Goal: Transaction & Acquisition: Purchase product/service

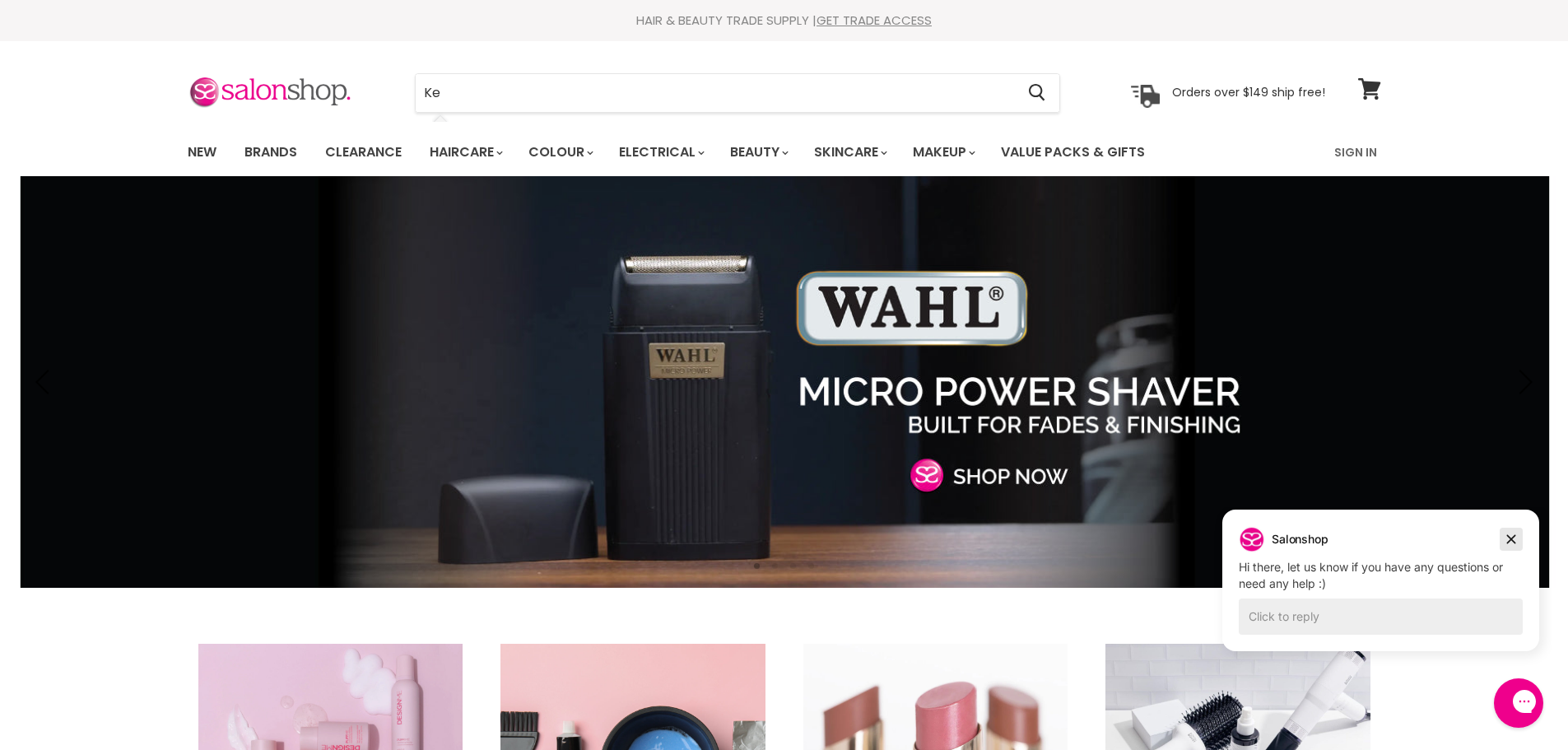
click at [1520, 542] on button "Dismiss campaign" at bounding box center [1511, 539] width 23 height 23
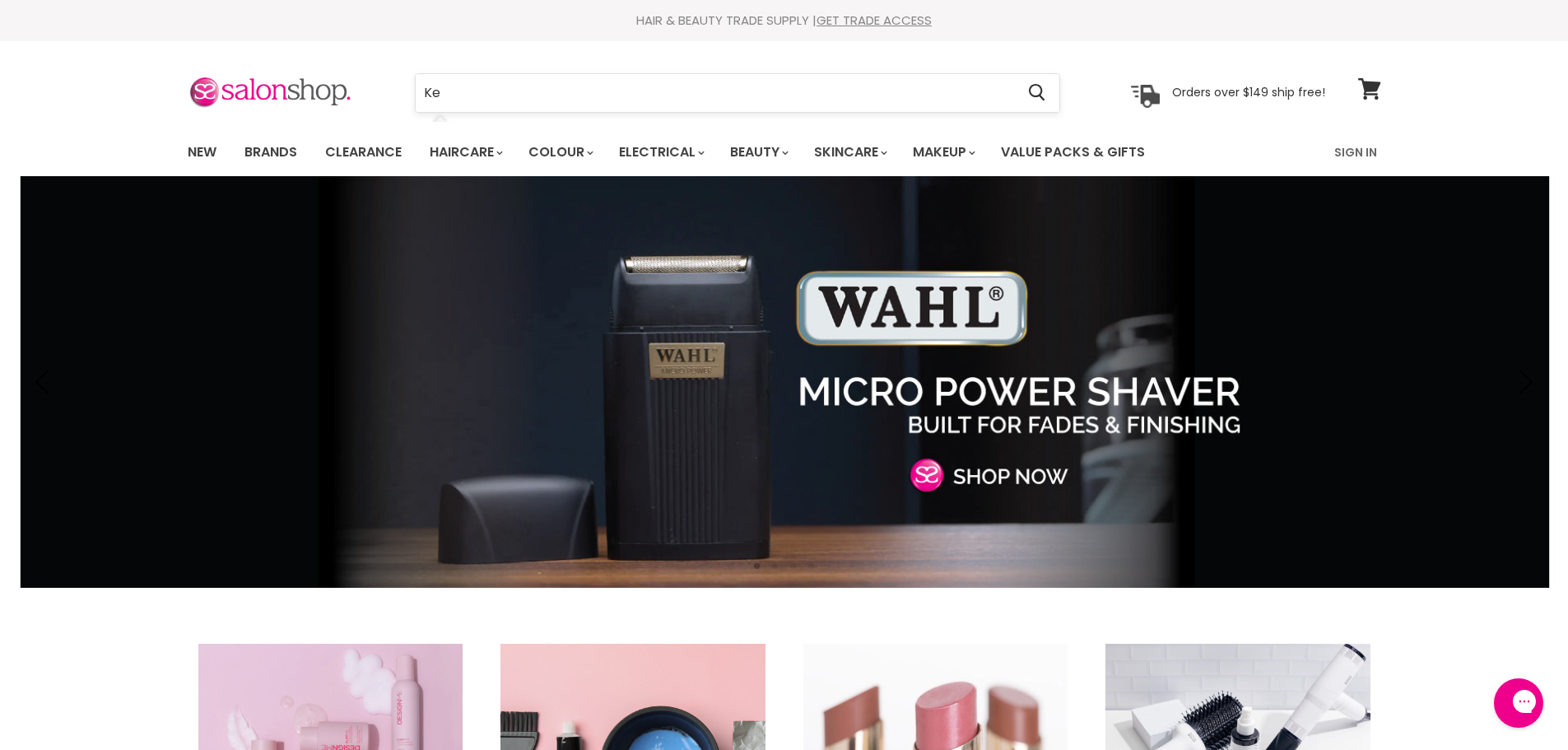
click at [490, 74] on form "Ke Cancel" at bounding box center [737, 93] width 645 height 39
click at [473, 87] on input "Ke" at bounding box center [715, 94] width 600 height 38
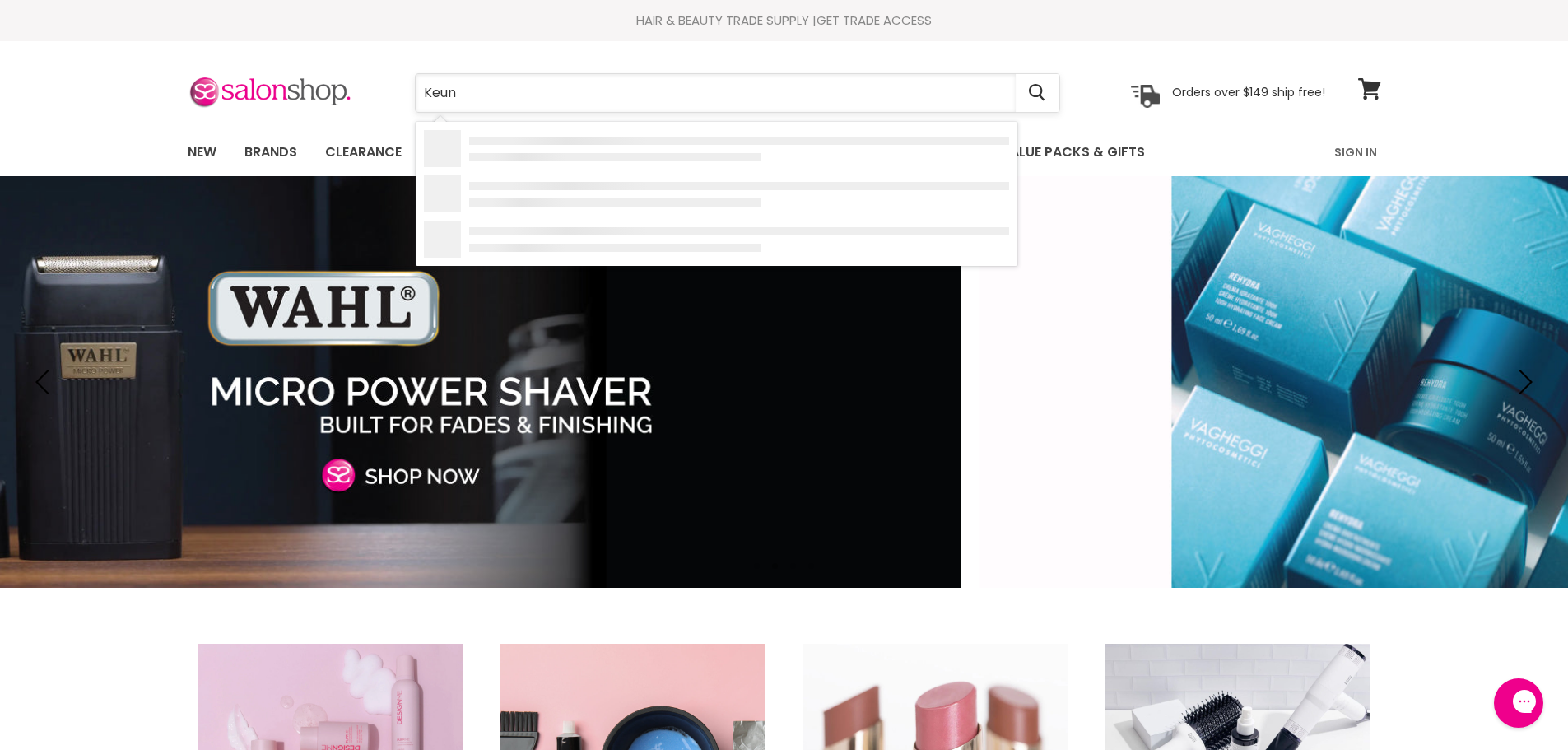
type input "Keune"
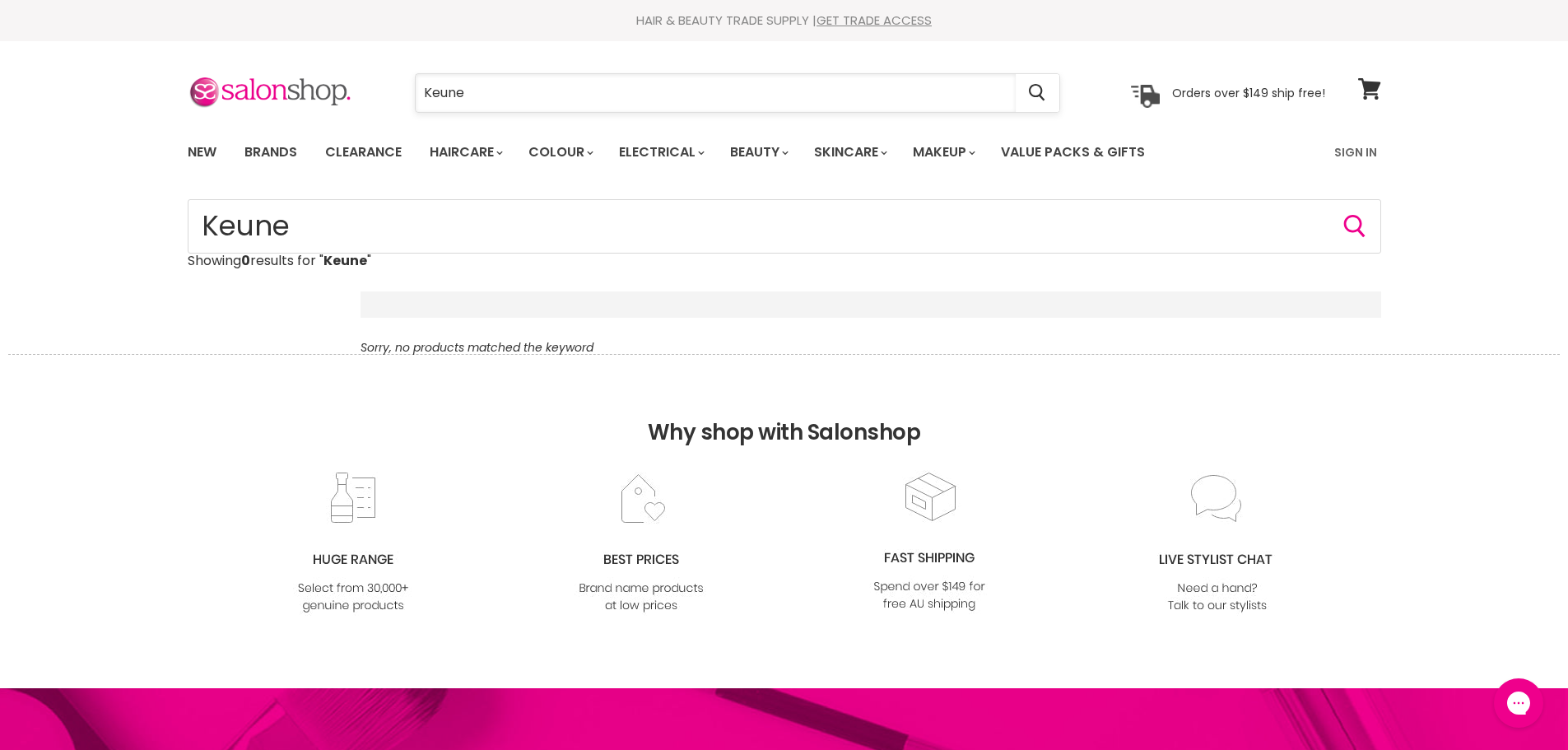
click at [481, 78] on input "Keune" at bounding box center [715, 94] width 600 height 38
drag, startPoint x: 481, startPoint y: 85, endPoint x: 318, endPoint y: 99, distance: 163.6
click at [318, 99] on div "Keune Cancel Orders over $149 ship free!" at bounding box center [756, 94] width 1138 height 38
click at [573, 99] on input "Keune" at bounding box center [715, 94] width 600 height 38
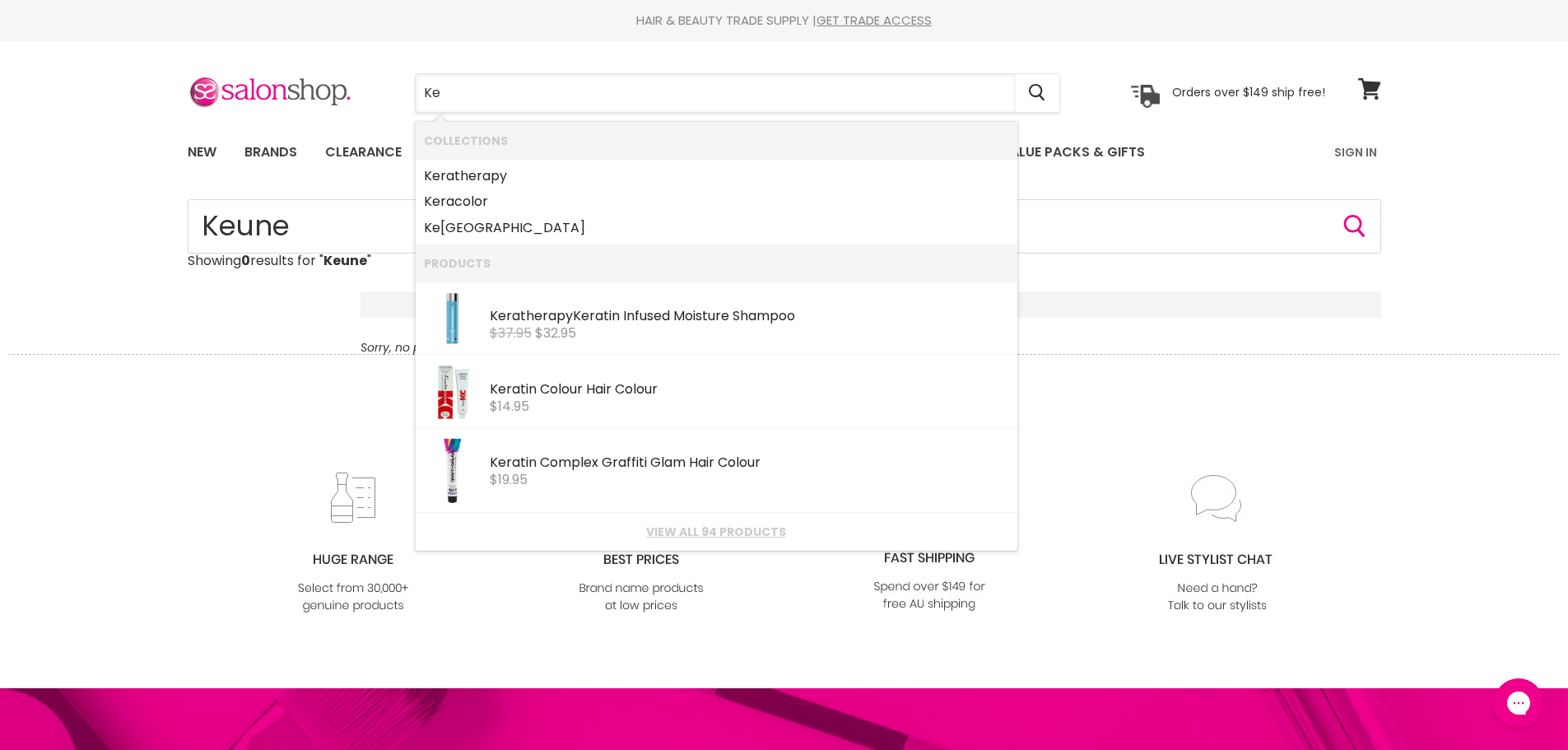
type input "Ke"
click at [66, 172] on div "New Brands Clearance Haircare" at bounding box center [784, 152] width 1568 height 48
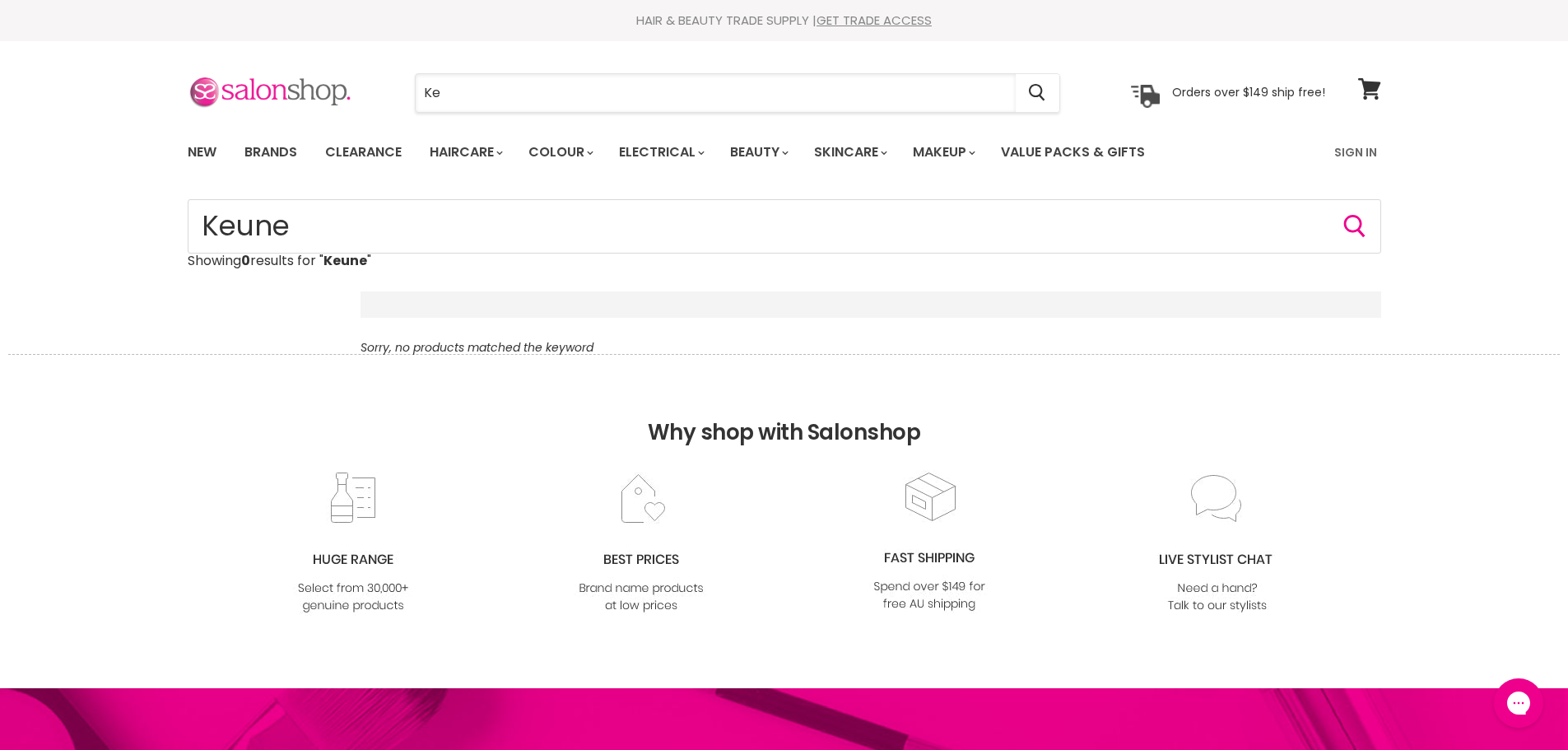
drag, startPoint x: 449, startPoint y: 88, endPoint x: 242, endPoint y: 100, distance: 207.3
click at [242, 100] on div "Ke Cancel Orders over $149 ship free!" at bounding box center [756, 94] width 1138 height 38
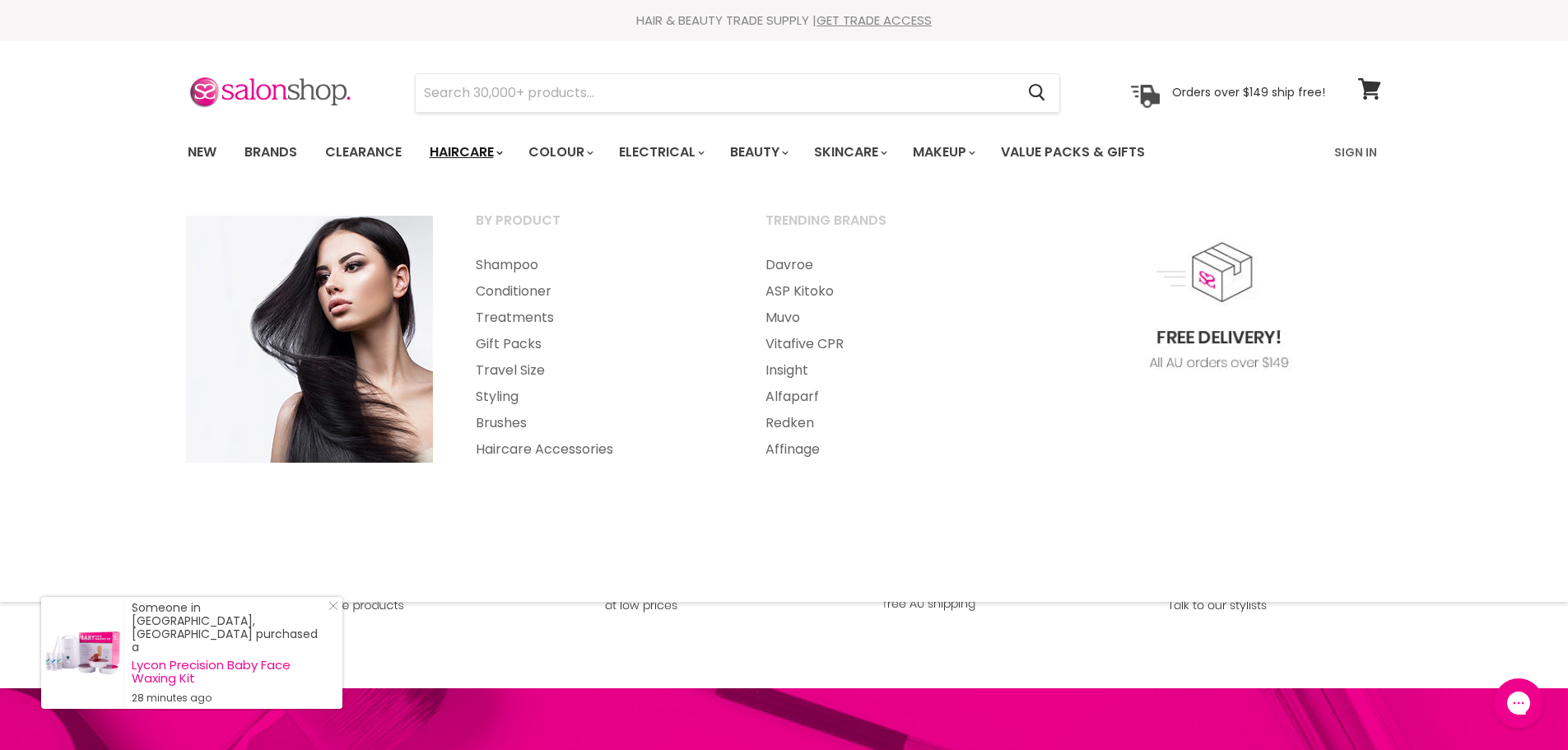
click at [441, 147] on link "Haircare" at bounding box center [464, 153] width 95 height 35
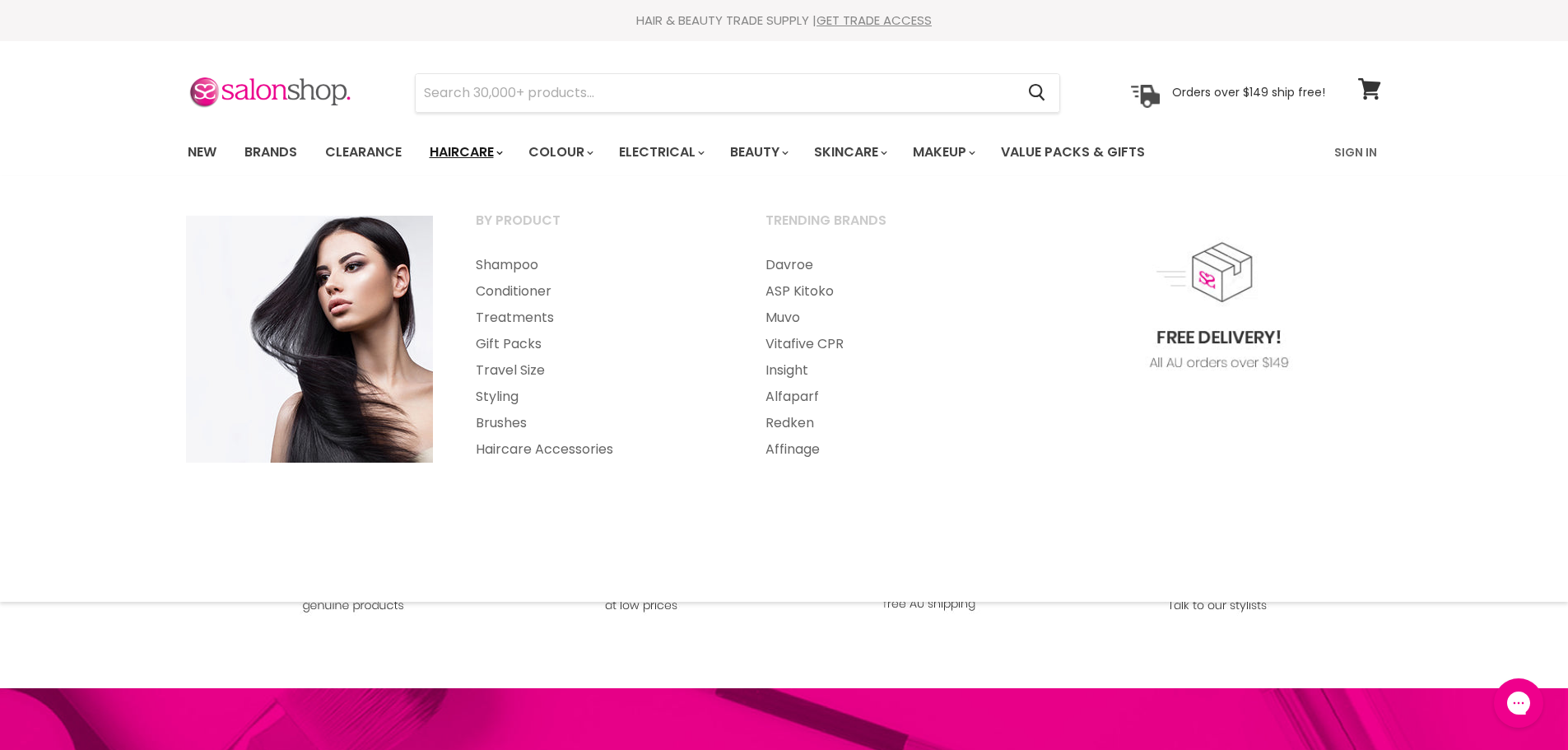
click at [475, 152] on link "Haircare" at bounding box center [464, 153] width 95 height 35
click at [511, 262] on link "Shampoo" at bounding box center [598, 265] width 286 height 26
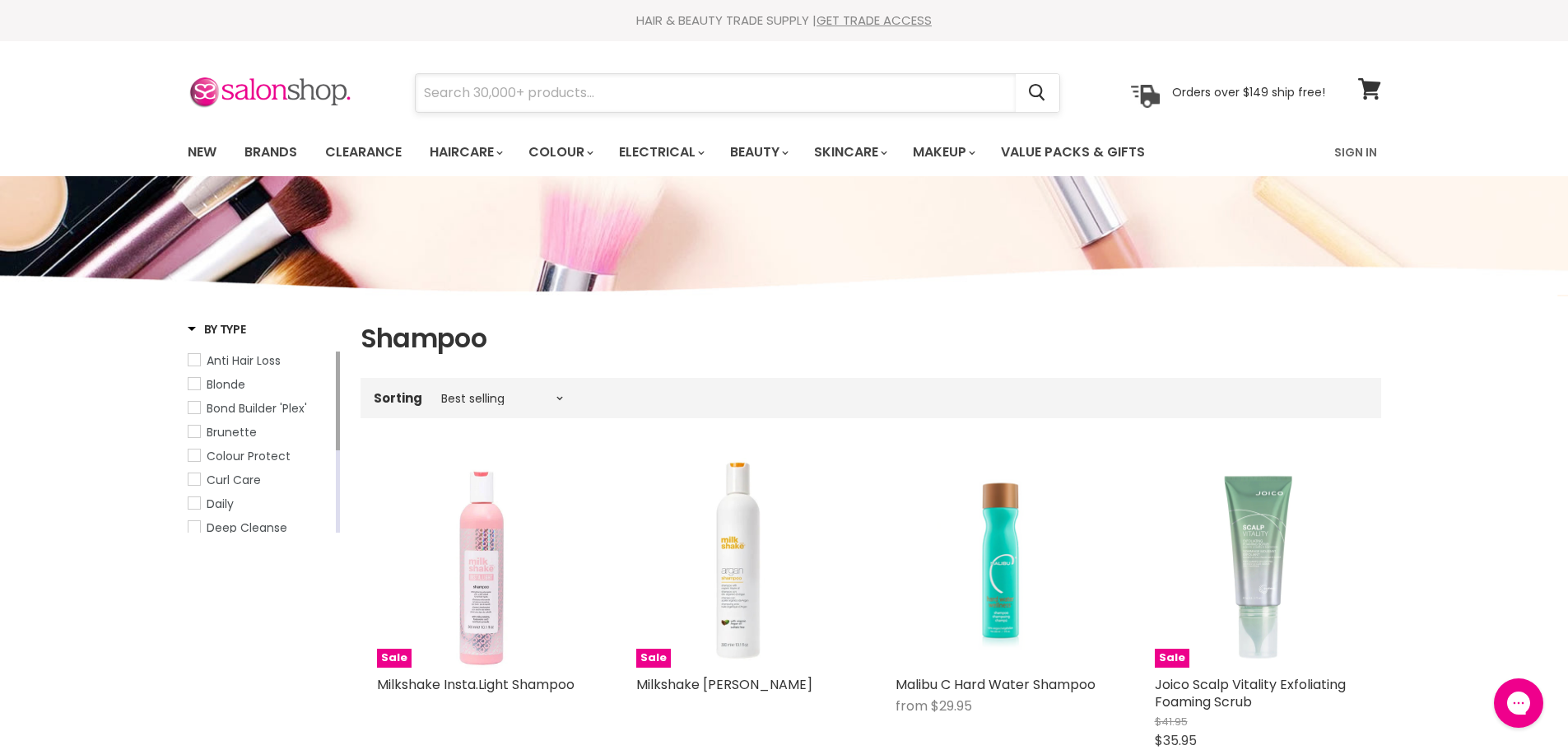
click at [539, 88] on input "Search" at bounding box center [715, 94] width 600 height 38
click at [274, 154] on link "Brands" at bounding box center [270, 153] width 77 height 35
